Goal: Task Accomplishment & Management: Manage account settings

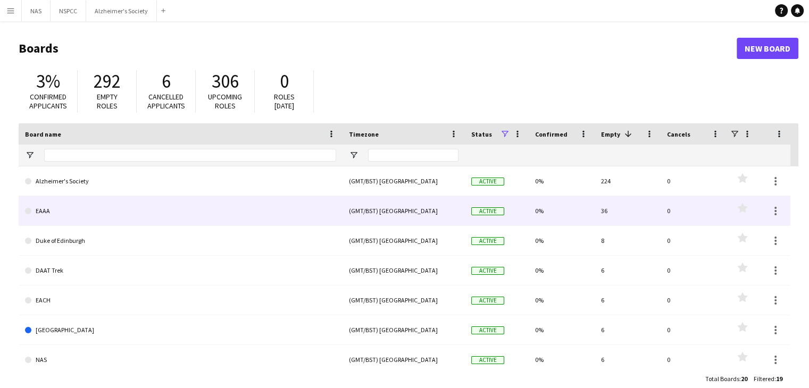
click at [48, 211] on link "EAAA" at bounding box center [180, 211] width 311 height 30
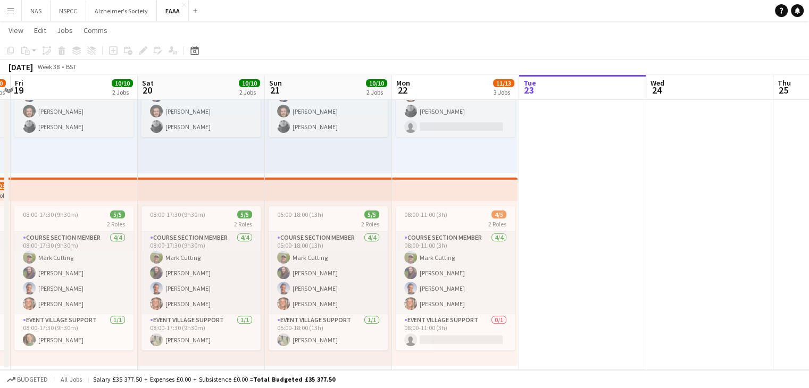
scroll to position [330, 0]
click at [12, 10] on app-icon "Menu" at bounding box center [10, 10] width 9 height 9
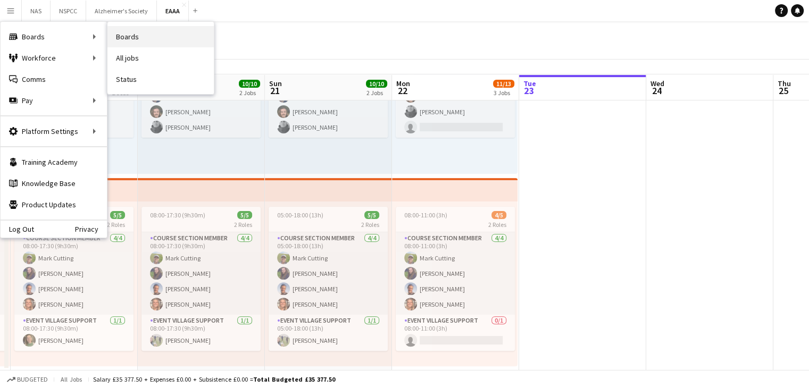
click at [143, 42] on link "Boards" at bounding box center [160, 36] width 106 height 21
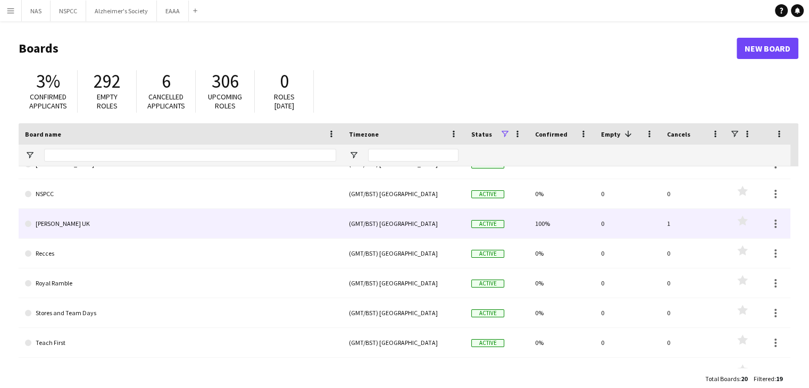
click at [54, 227] on link "[PERSON_NAME] UK" at bounding box center [180, 224] width 311 height 30
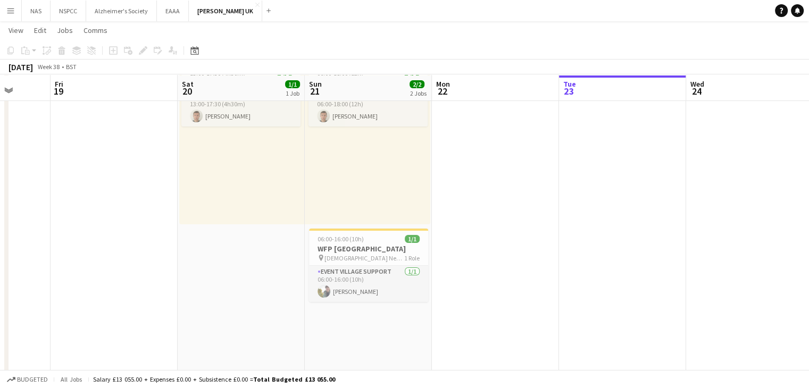
scroll to position [88, 0]
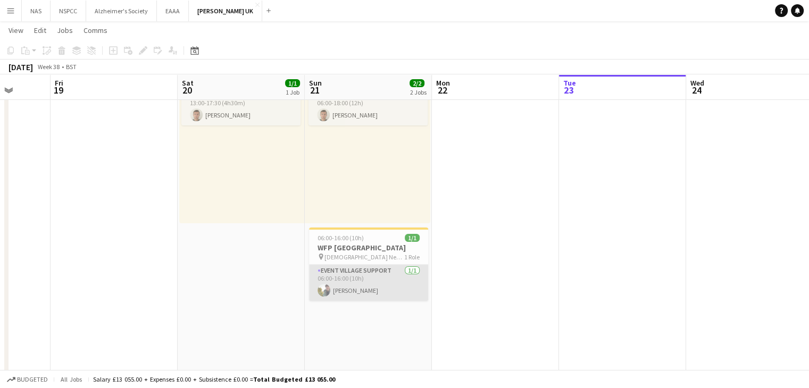
click at [367, 279] on app-card-role "Event Village Support [DATE] 06:00-16:00 (10h) [PERSON_NAME]" at bounding box center [368, 283] width 119 height 36
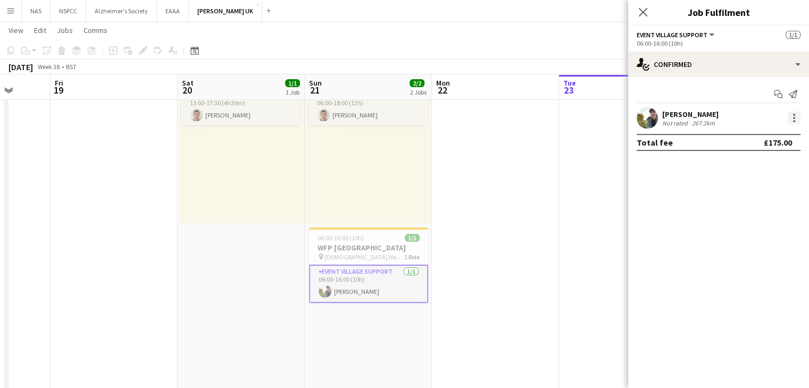
click at [408, 119] on div at bounding box center [794, 118] width 13 height 13
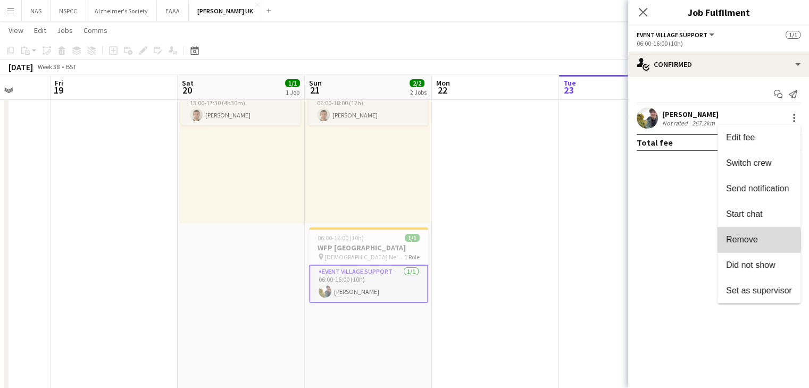
click at [408, 241] on span "Remove" at bounding box center [742, 239] width 32 height 9
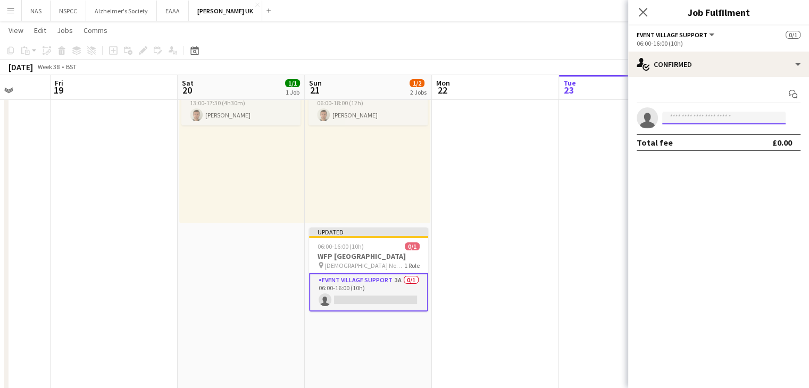
click at [408, 120] on input at bounding box center [724, 118] width 123 height 13
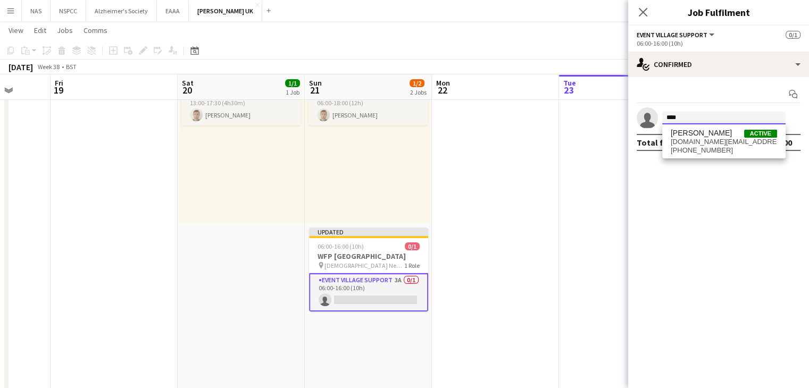
type input "****"
click at [408, 126] on div "[PERSON_NAME] Active [DOMAIN_NAME][EMAIL_ADDRESS][DOMAIN_NAME] [PHONE_NUMBER]" at bounding box center [724, 142] width 123 height 34
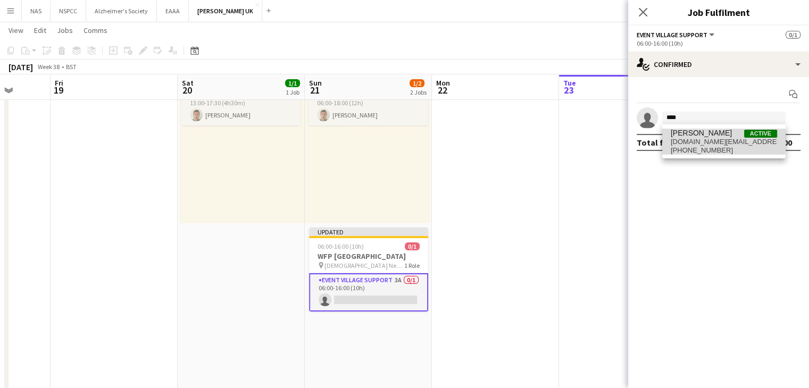
click at [408, 141] on span "[DOMAIN_NAME][EMAIL_ADDRESS][DOMAIN_NAME]" at bounding box center [724, 142] width 106 height 9
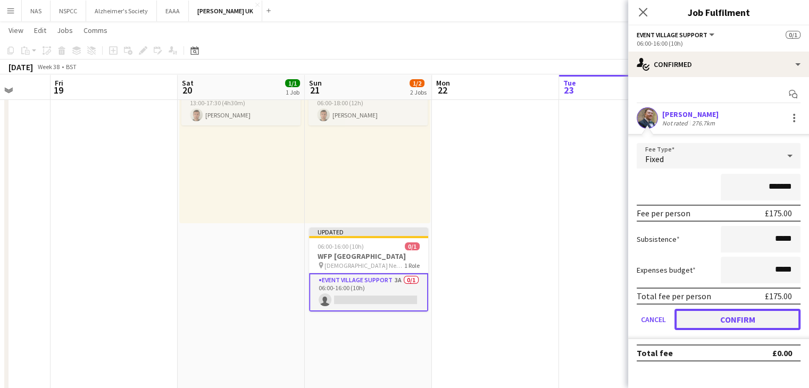
click at [408, 322] on button "Confirm" at bounding box center [738, 319] width 126 height 21
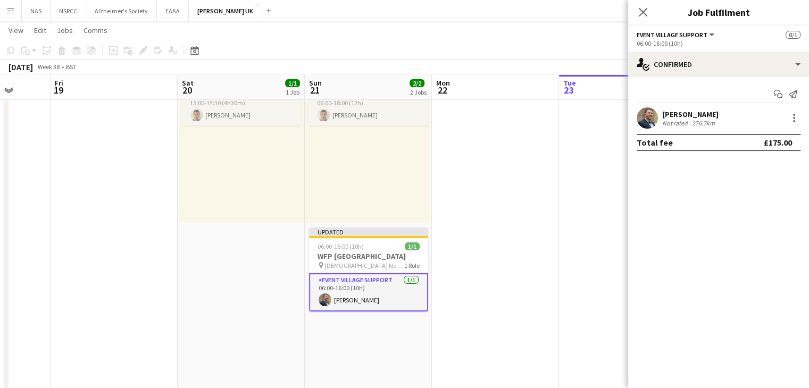
click at [408, 233] on app-date-cell at bounding box center [495, 216] width 127 height 371
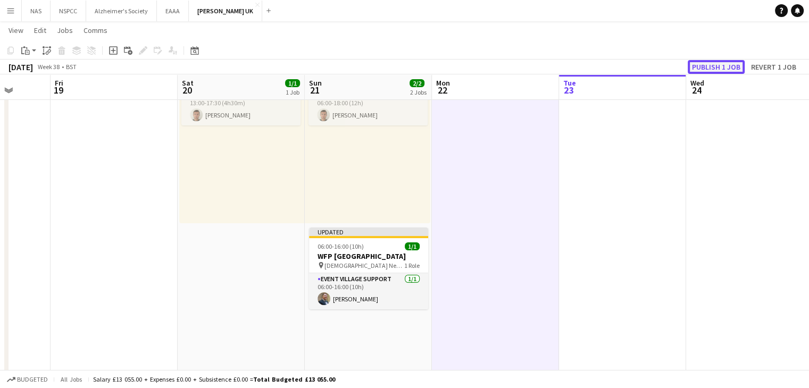
click at [408, 68] on button "Publish 1 job" at bounding box center [716, 67] width 57 height 14
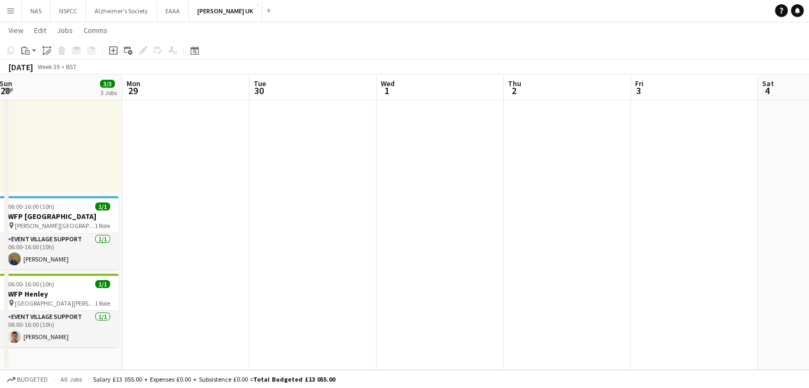
scroll to position [0, 274]
